Goal: Complete application form

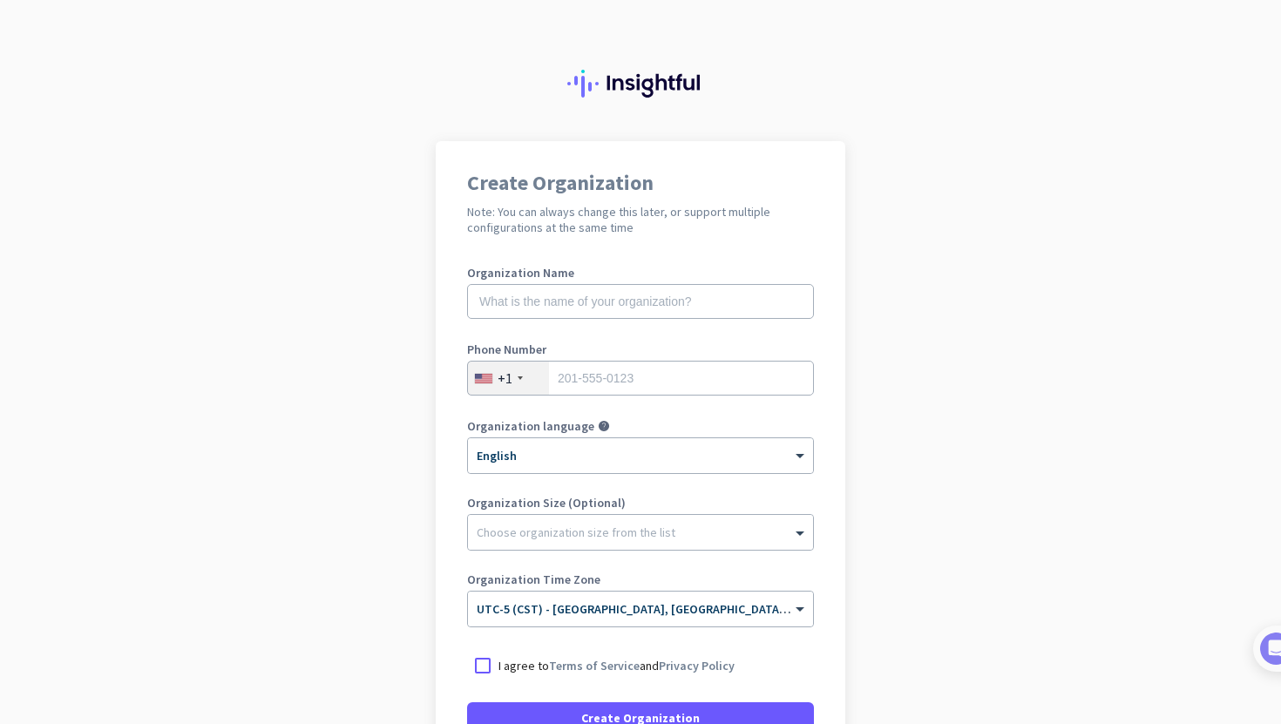
scroll to position [41, 0]
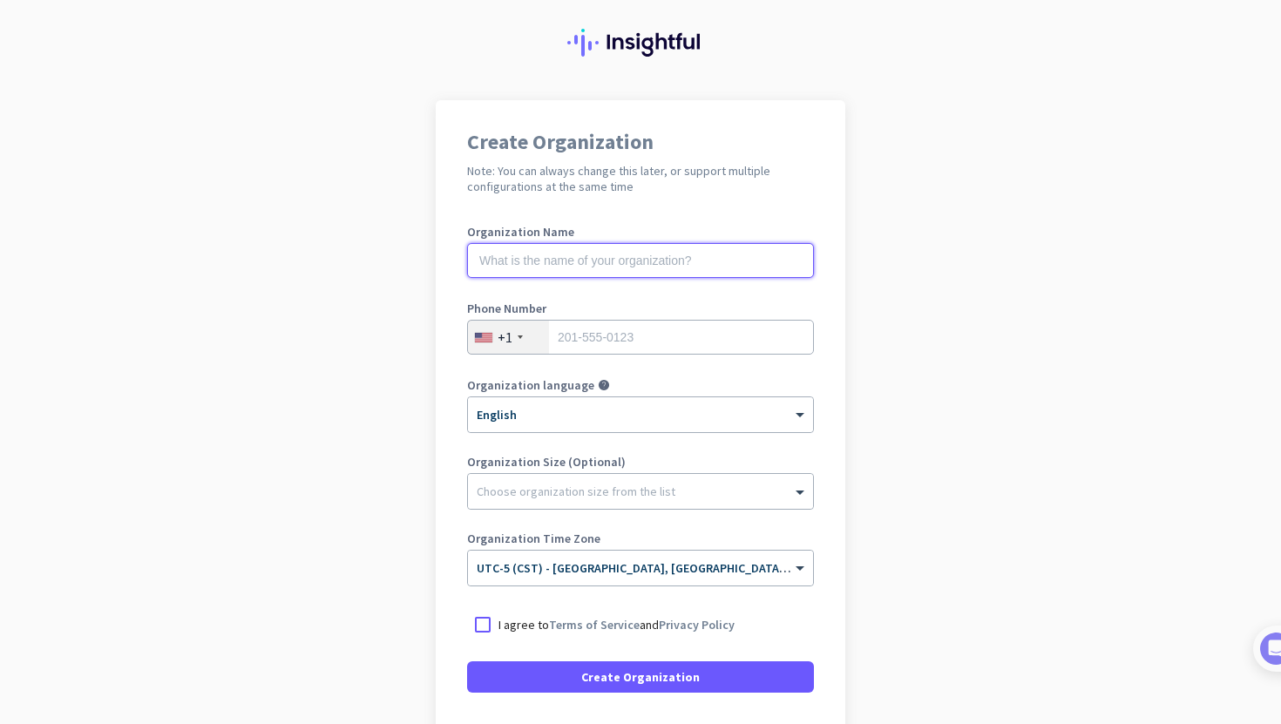
click at [678, 266] on input "text" at bounding box center [640, 260] width 347 height 35
type input "Mercor"
click at [639, 336] on input "tel" at bounding box center [640, 337] width 347 height 35
type input "6196224886"
click at [643, 450] on div "Organization Name Mercor Phone Number [PHONE_NUMBER] Organization language help…" at bounding box center [640, 414] width 347 height 376
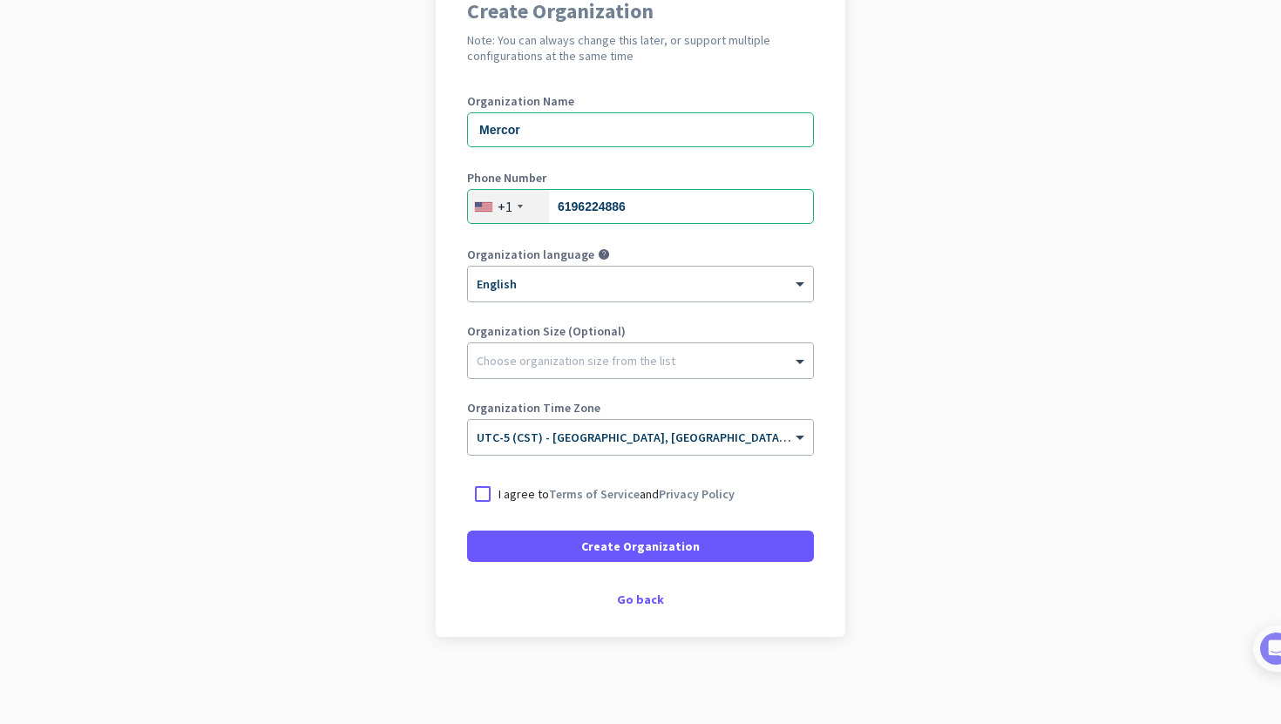
scroll to position [171, 0]
click at [554, 504] on div "I agree to Terms of Service and Privacy Policy" at bounding box center [640, 494] width 347 height 31
click at [583, 489] on link "Terms of Service" at bounding box center [594, 495] width 91 height 16
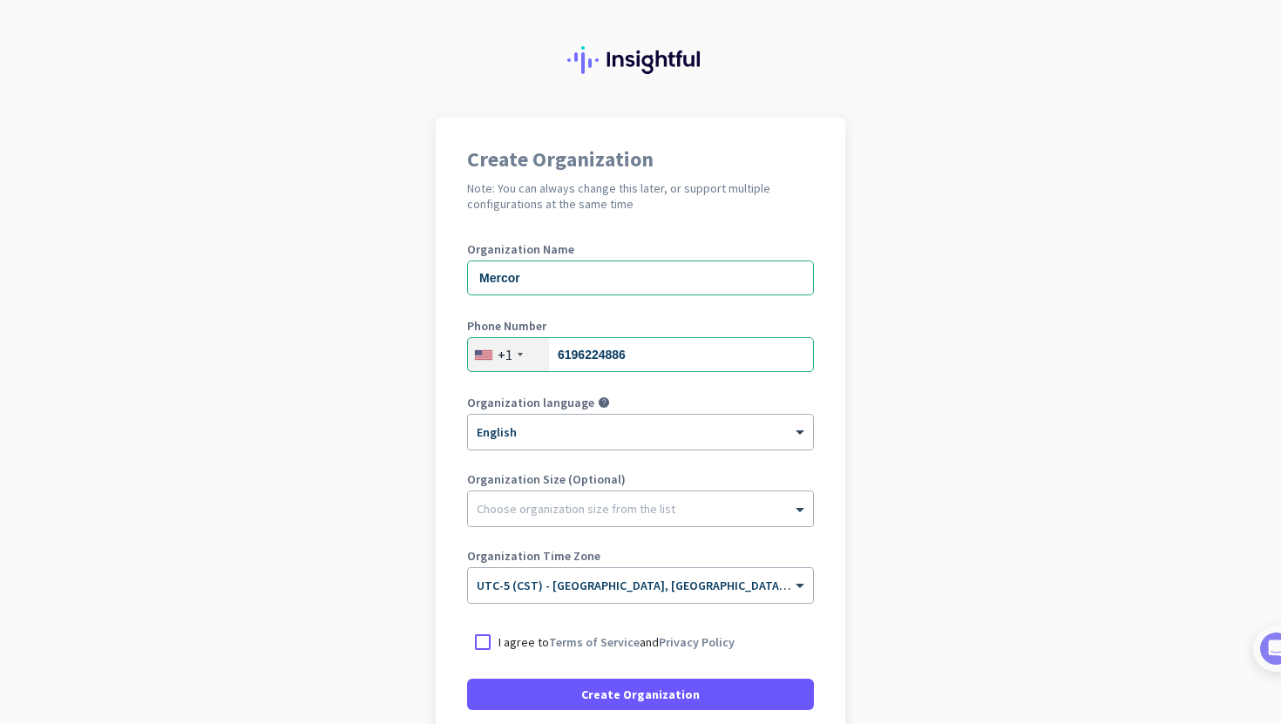
scroll to position [0, 0]
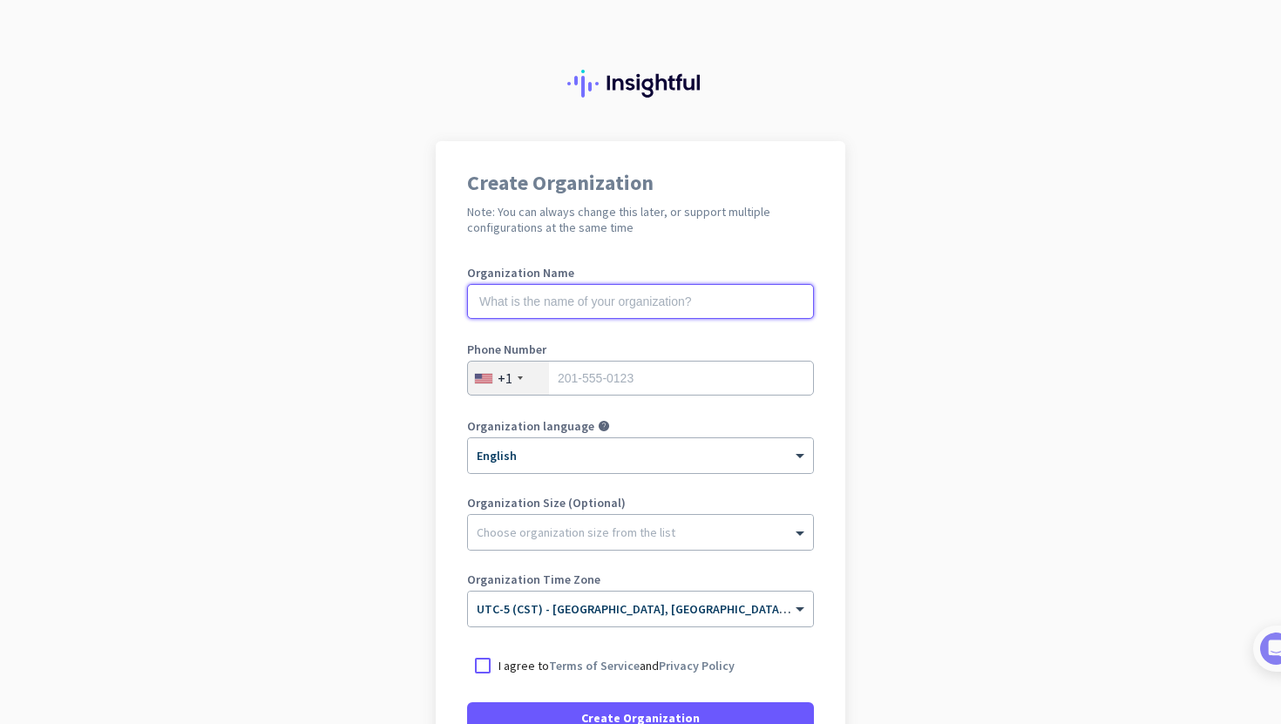
click at [658, 313] on input "text" at bounding box center [640, 301] width 347 height 35
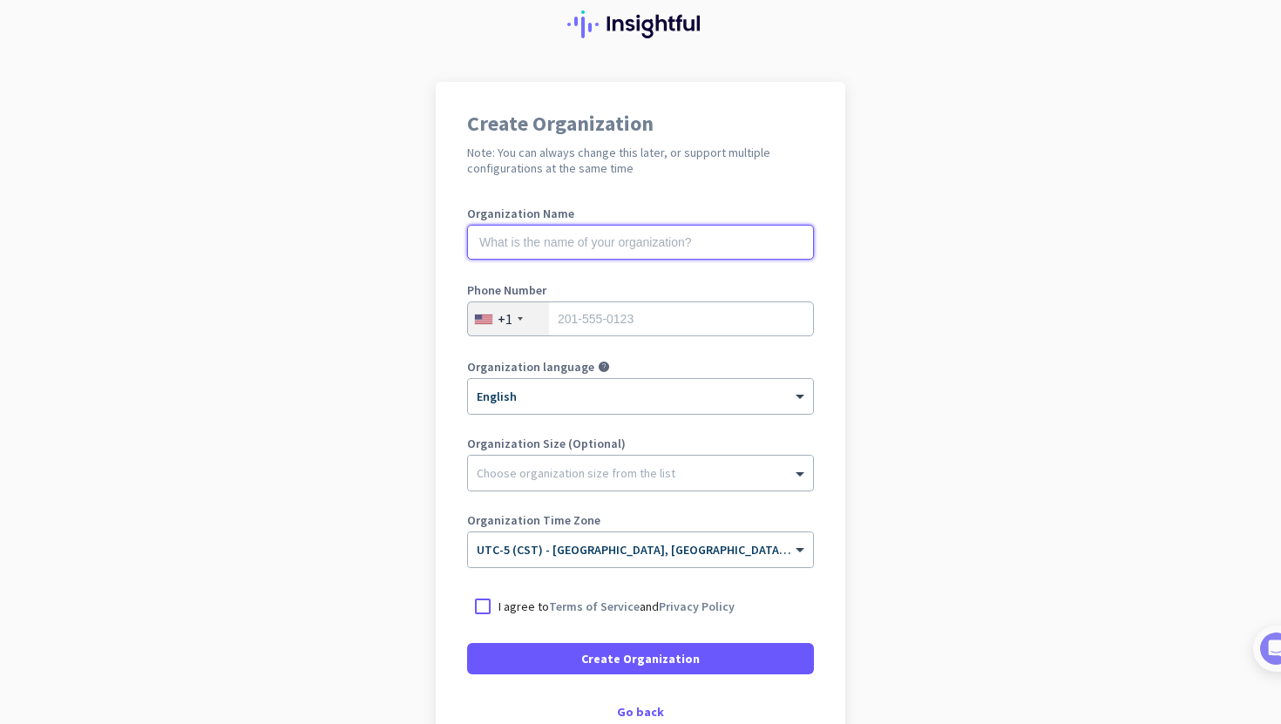
scroll to position [61, 0]
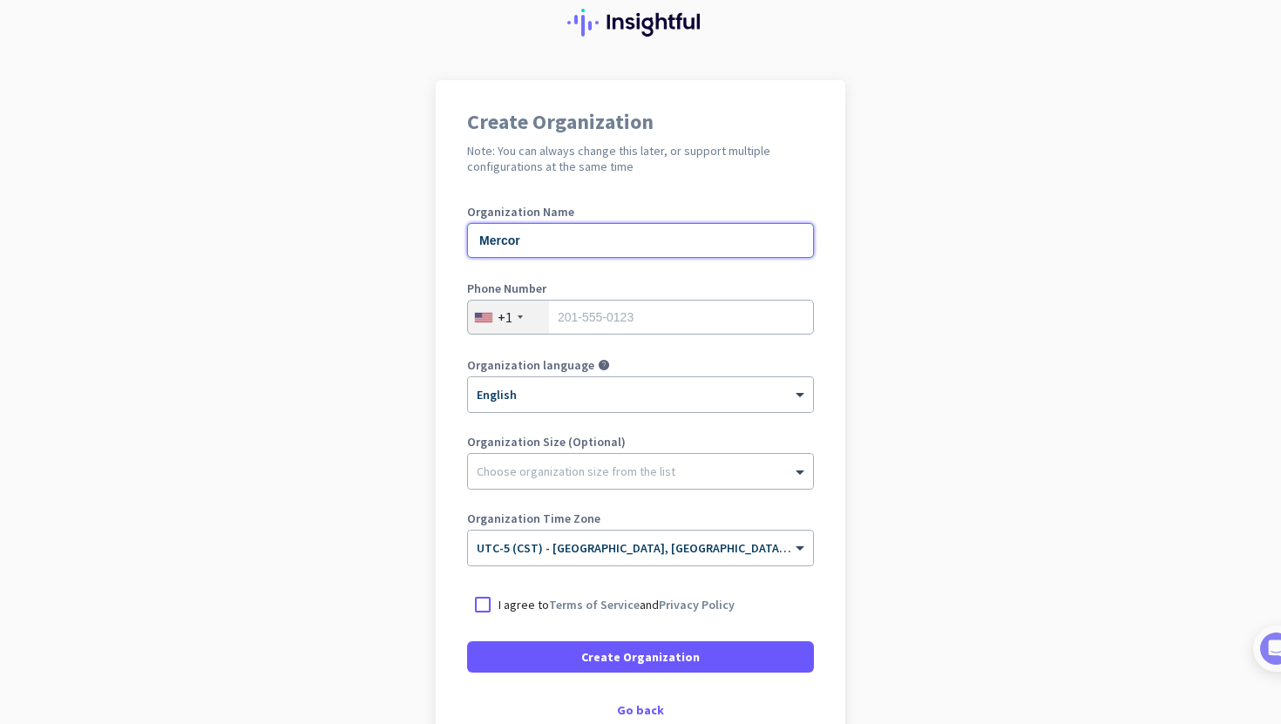
type input "Mercor"
